Goal: Information Seeking & Learning: Learn about a topic

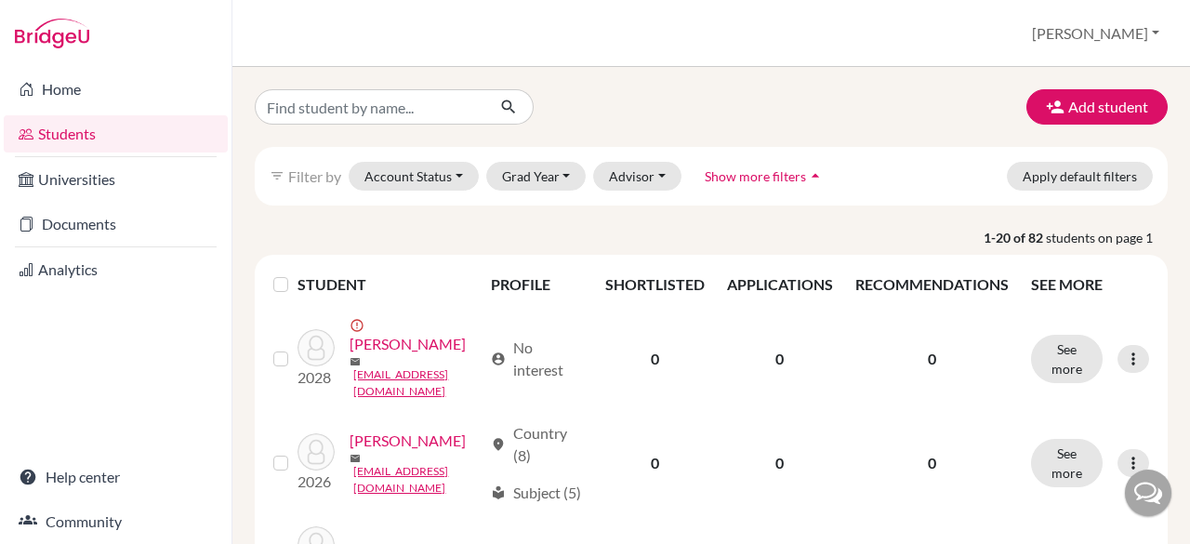
click at [394, 343] on link "[PERSON_NAME]" at bounding box center [407, 344] width 116 height 22
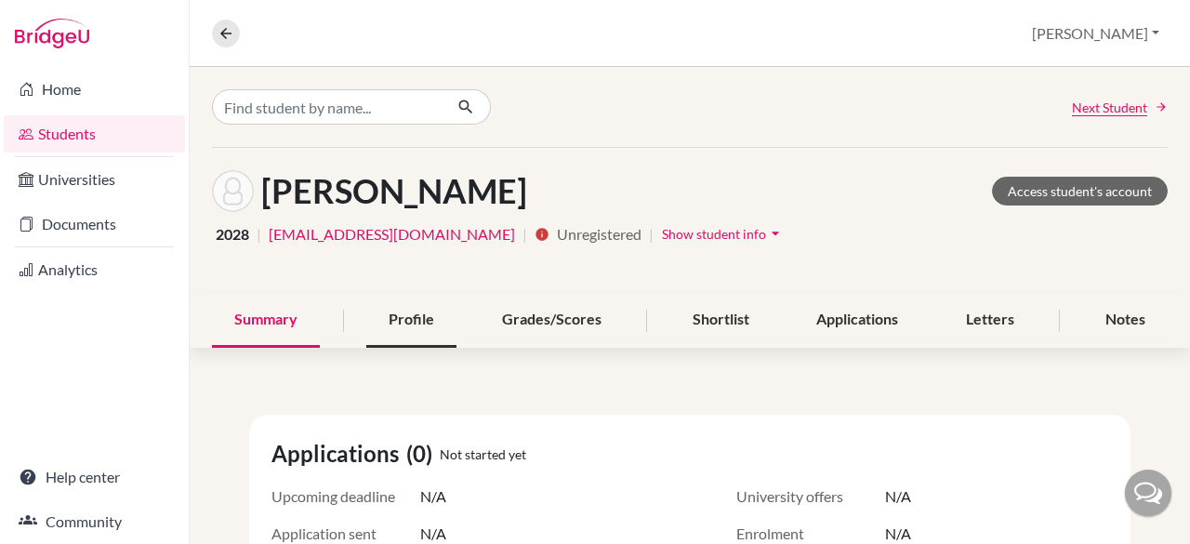
click at [415, 316] on div "Profile" at bounding box center [411, 320] width 90 height 55
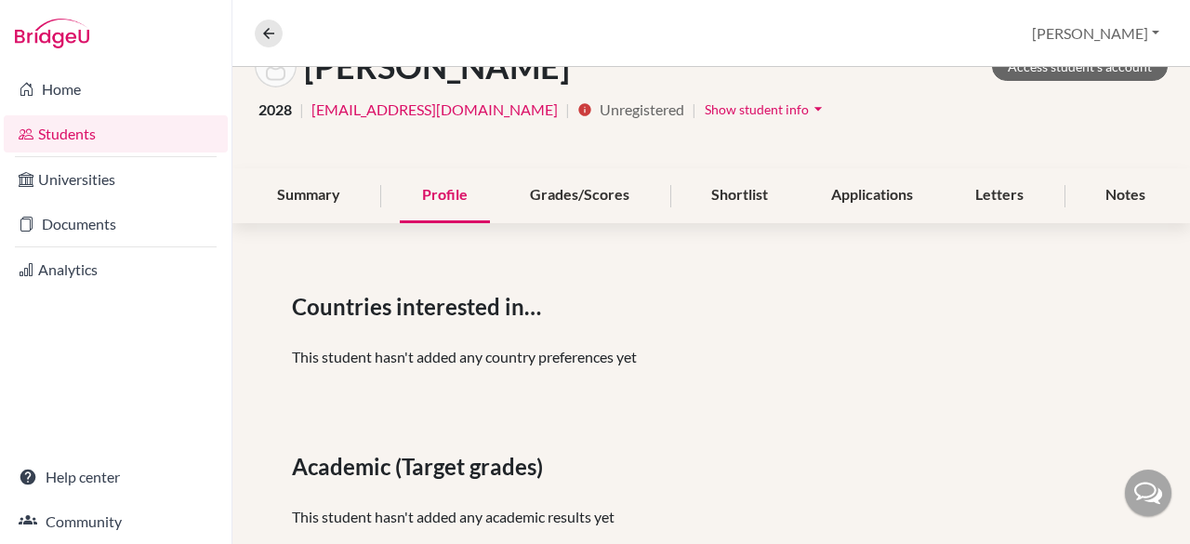
scroll to position [124, 0]
click at [585, 194] on div "Grades/Scores" at bounding box center [579, 196] width 144 height 55
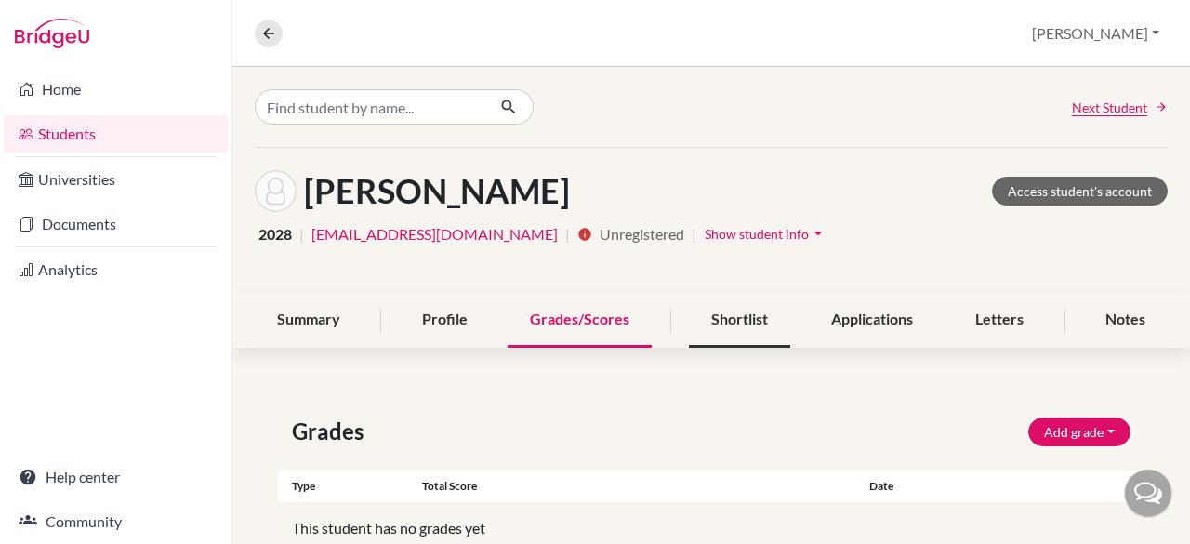
click at [725, 323] on div "Shortlist" at bounding box center [739, 320] width 101 height 55
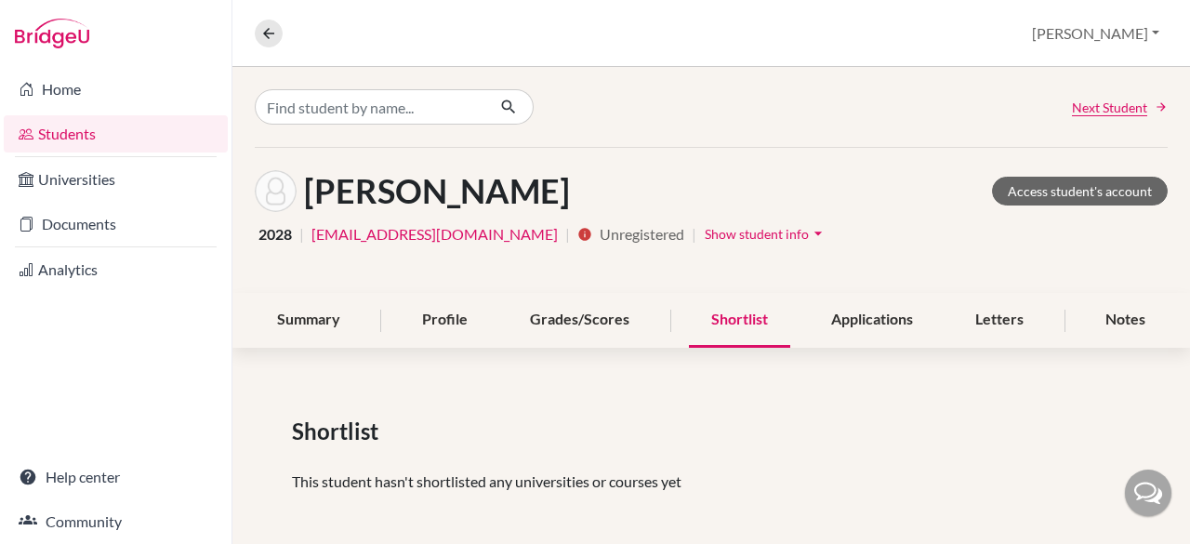
scroll to position [7, 0]
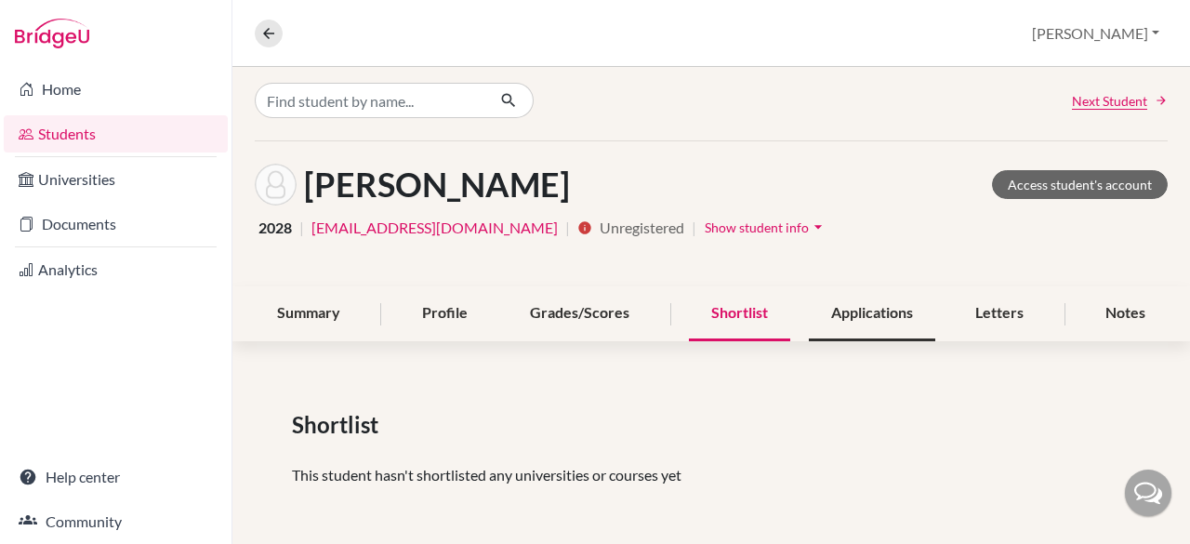
click at [844, 312] on div "Applications" at bounding box center [872, 313] width 126 height 55
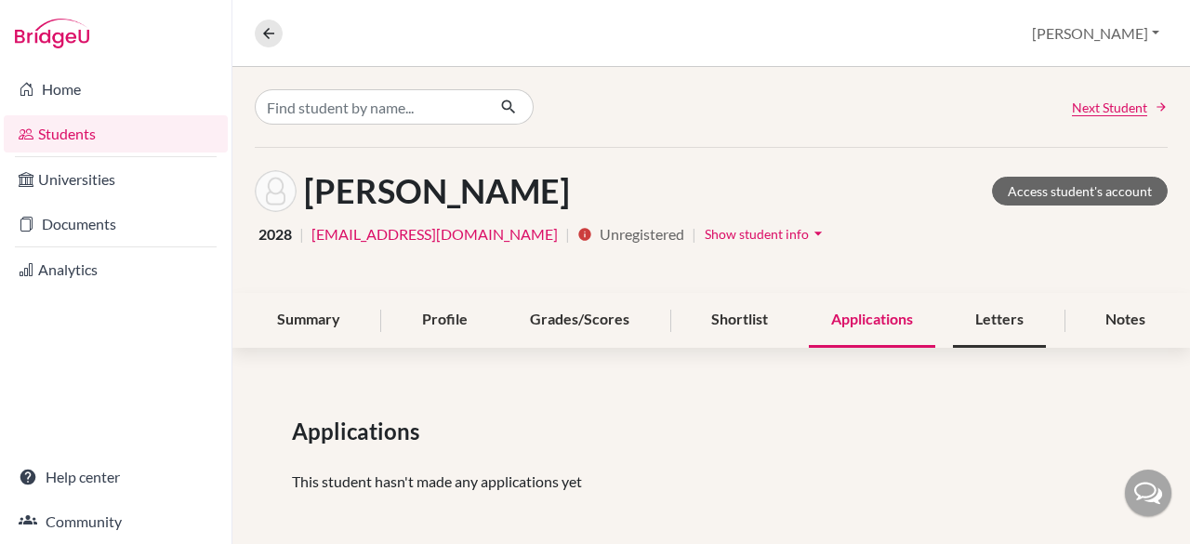
click at [979, 317] on div "Letters" at bounding box center [999, 320] width 93 height 55
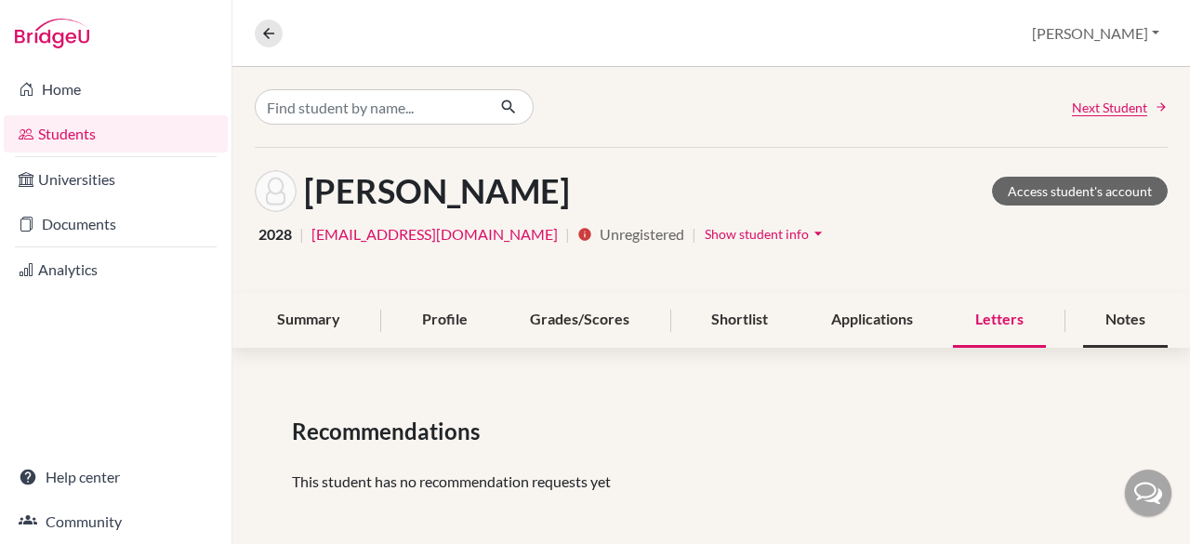
click at [1098, 313] on div "Notes" at bounding box center [1125, 320] width 85 height 55
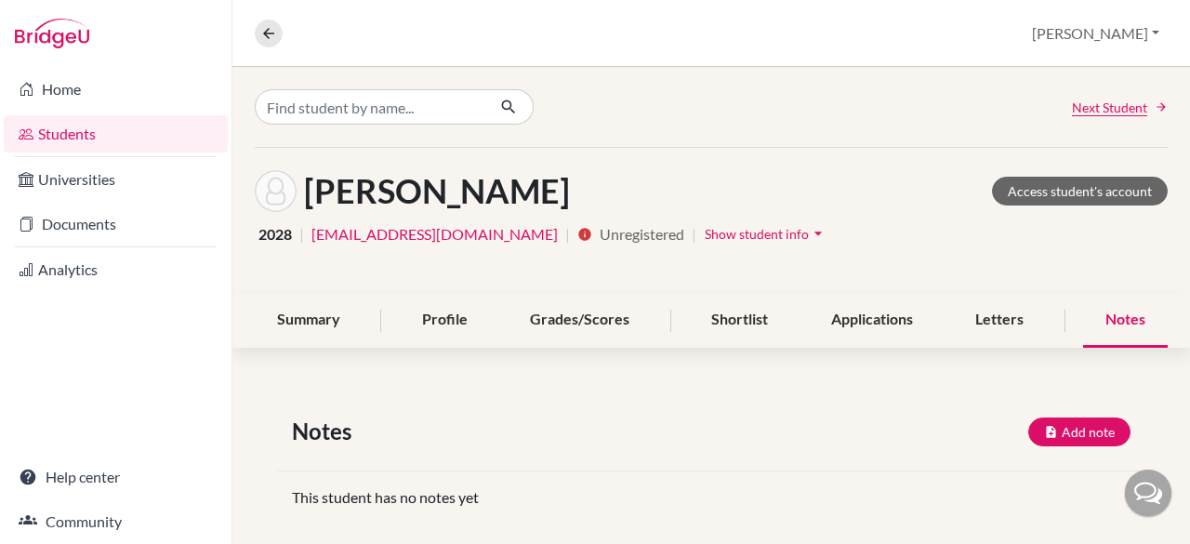
scroll to position [22, 0]
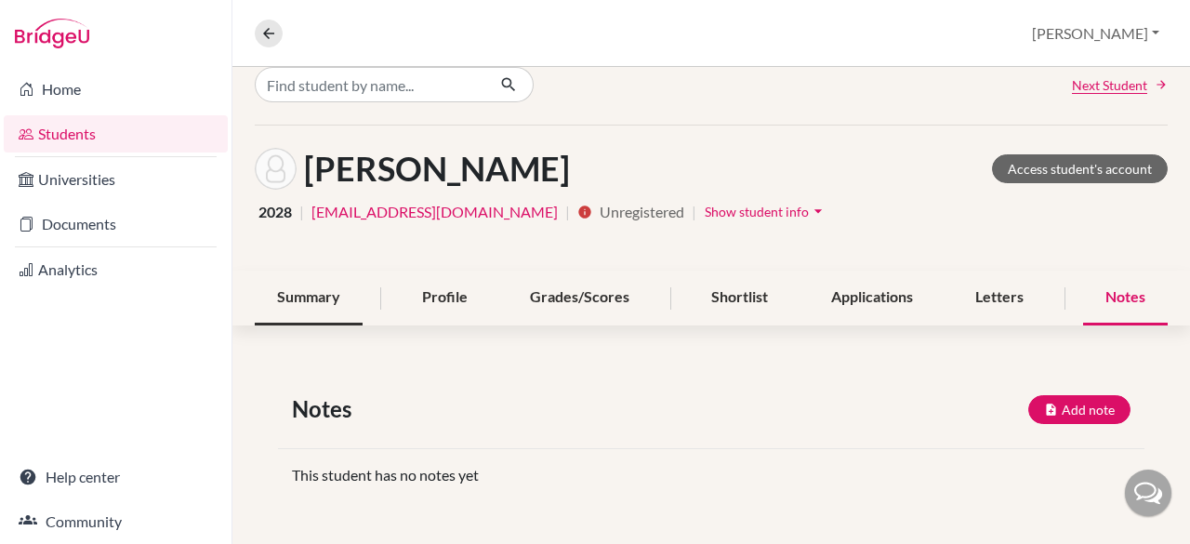
click at [302, 291] on div "Summary" at bounding box center [309, 297] width 108 height 55
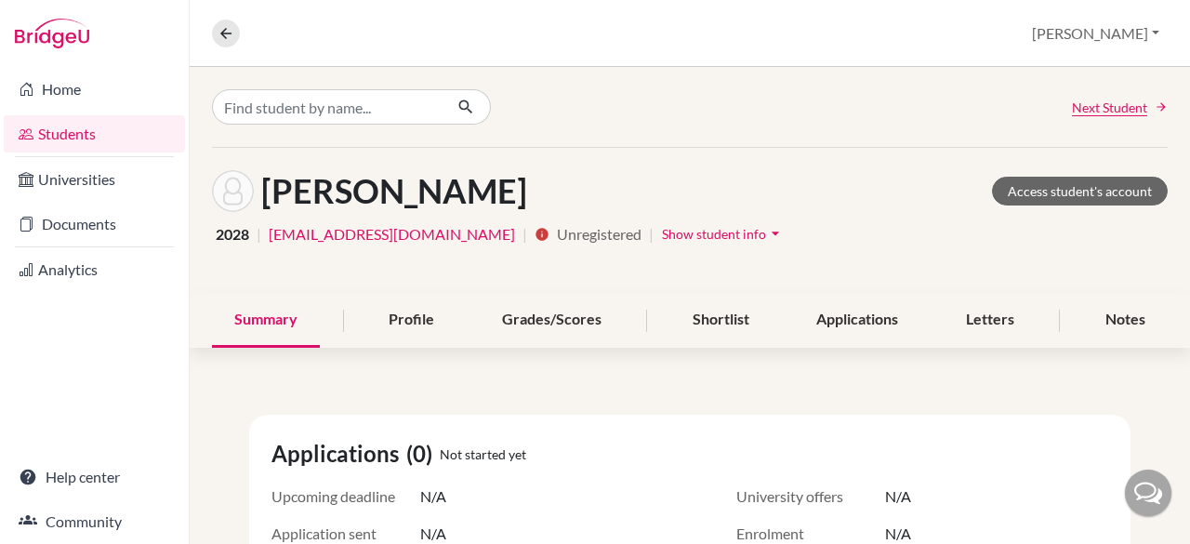
click at [74, 133] on link "Students" at bounding box center [94, 133] width 181 height 37
